Goal: Task Accomplishment & Management: Complete application form

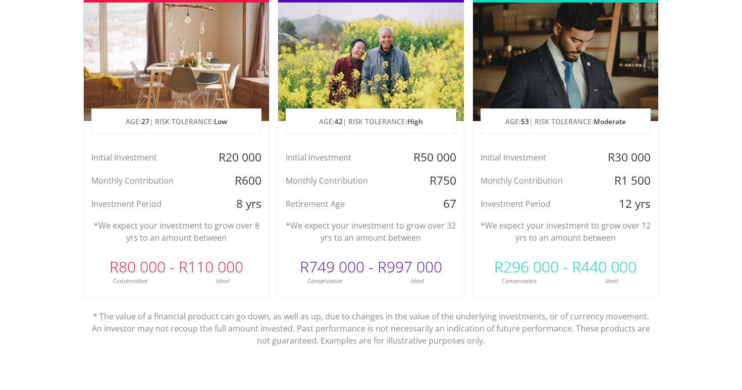
scroll to position [540, 0]
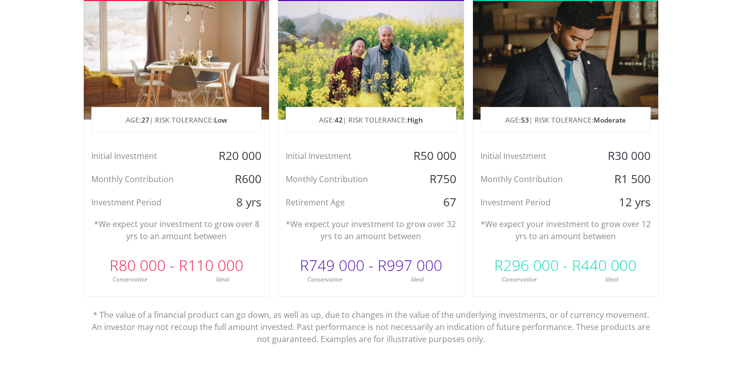
click at [362, 217] on div "Planning for Retirement AGE: [DEMOGRAPHIC_DATA] | RISK TOLERANCE: High Initial …" at bounding box center [371, 135] width 186 height 321
click at [342, 268] on div "R749 000 - R997 000" at bounding box center [370, 265] width 185 height 30
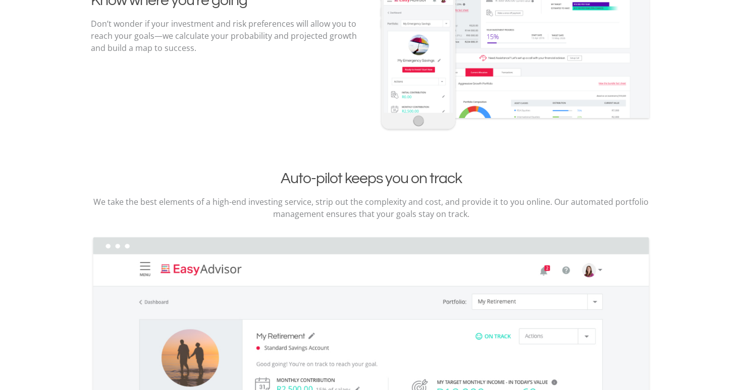
scroll to position [1250, 0]
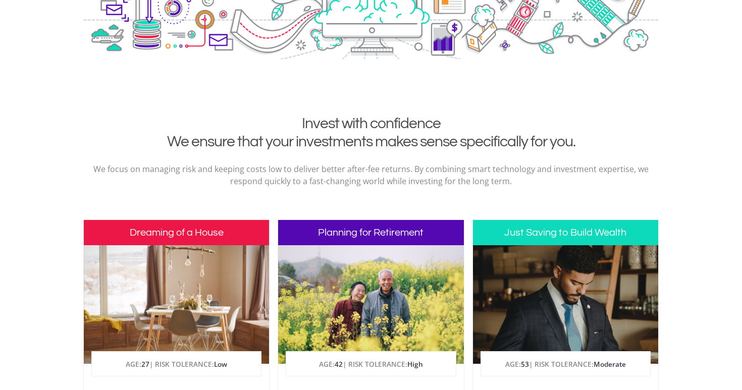
click at [342, 229] on h3 "Planning for Retirement" at bounding box center [370, 232] width 185 height 25
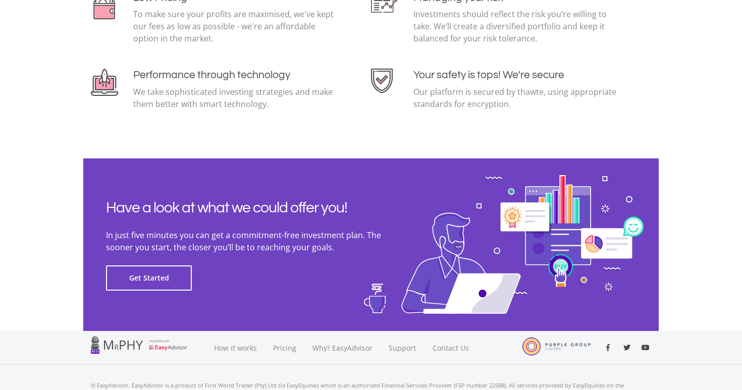
scroll to position [2265, 0]
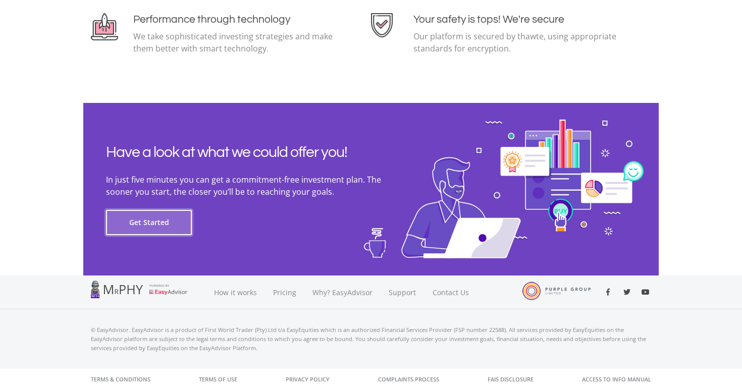
click at [164, 223] on button "Get Started" at bounding box center [149, 222] width 86 height 25
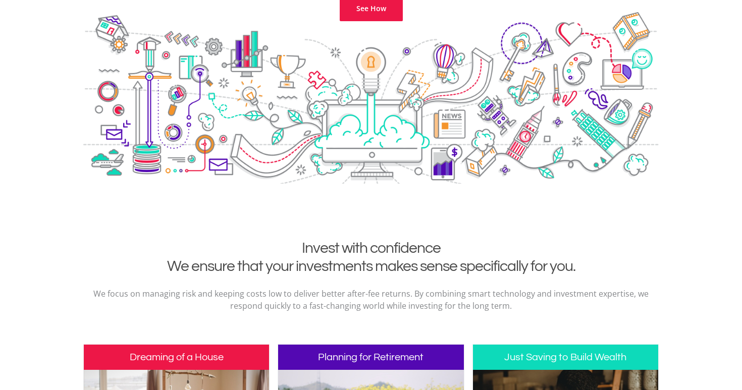
scroll to position [76, 0]
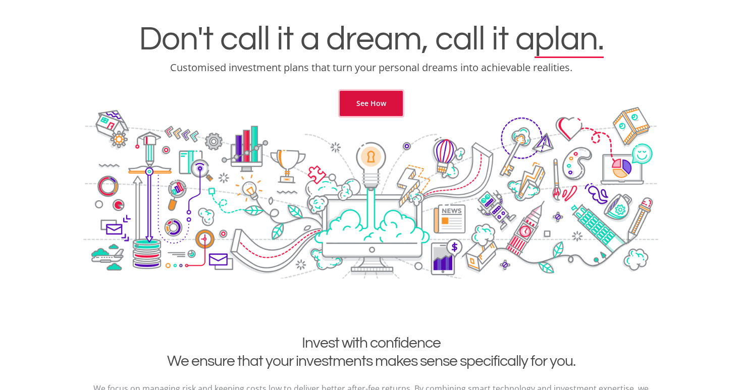
click at [383, 103] on link "See How" at bounding box center [371, 103] width 63 height 25
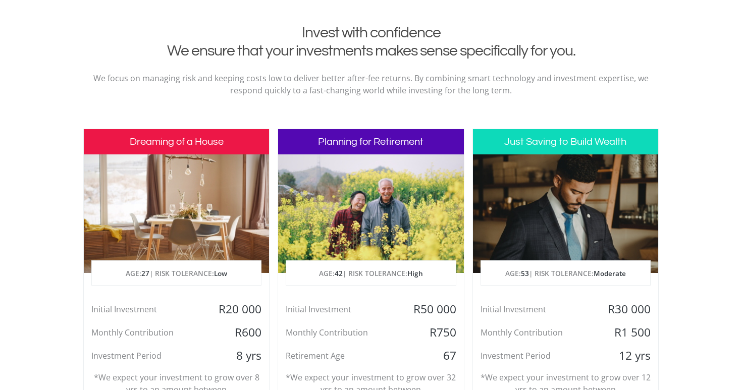
scroll to position [410, 0]
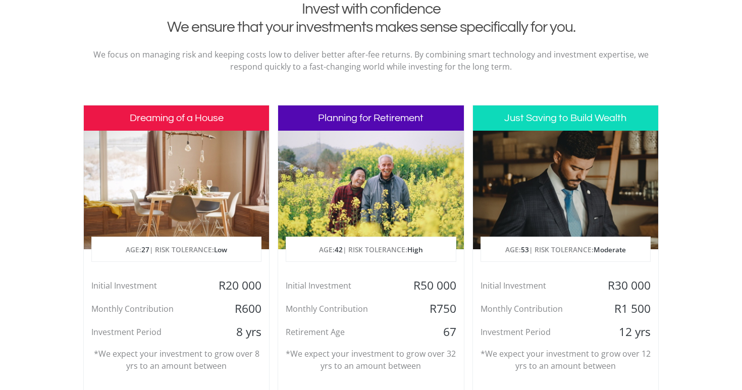
click at [572, 118] on h3 "Just Saving to Build Wealth" at bounding box center [565, 117] width 185 height 25
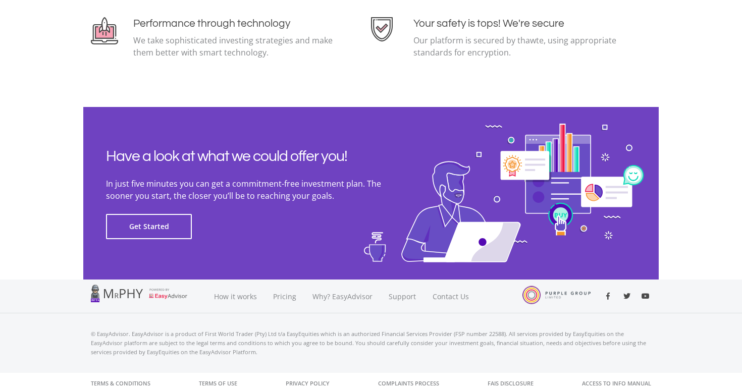
scroll to position [2265, 0]
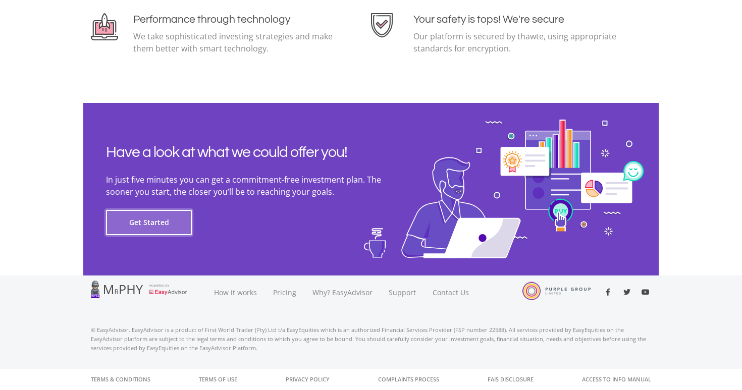
click at [144, 219] on button "Get Started" at bounding box center [149, 222] width 86 height 25
